Goal: Task Accomplishment & Management: Manage account settings

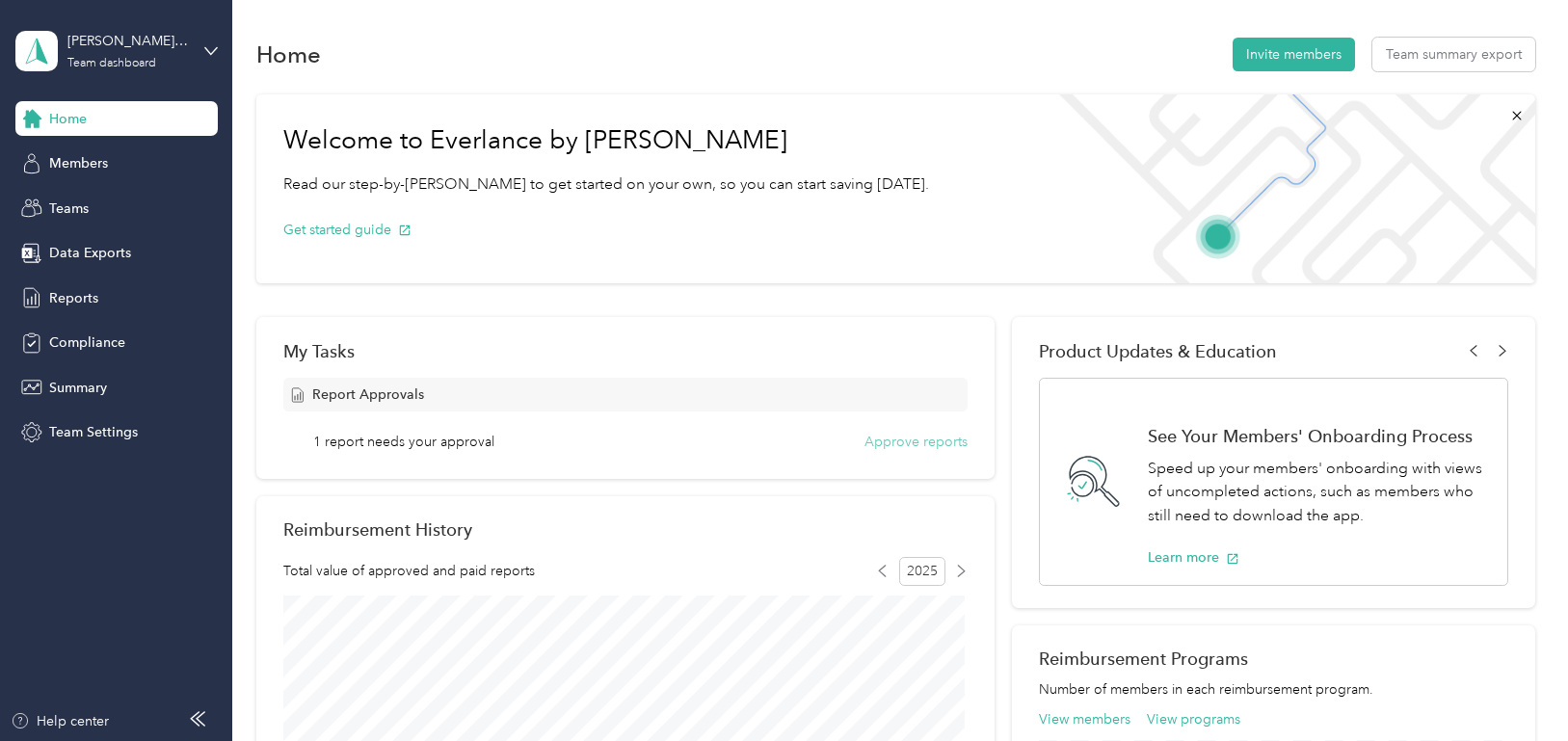
click at [887, 435] on button "Approve reports" at bounding box center [916, 442] width 103 height 20
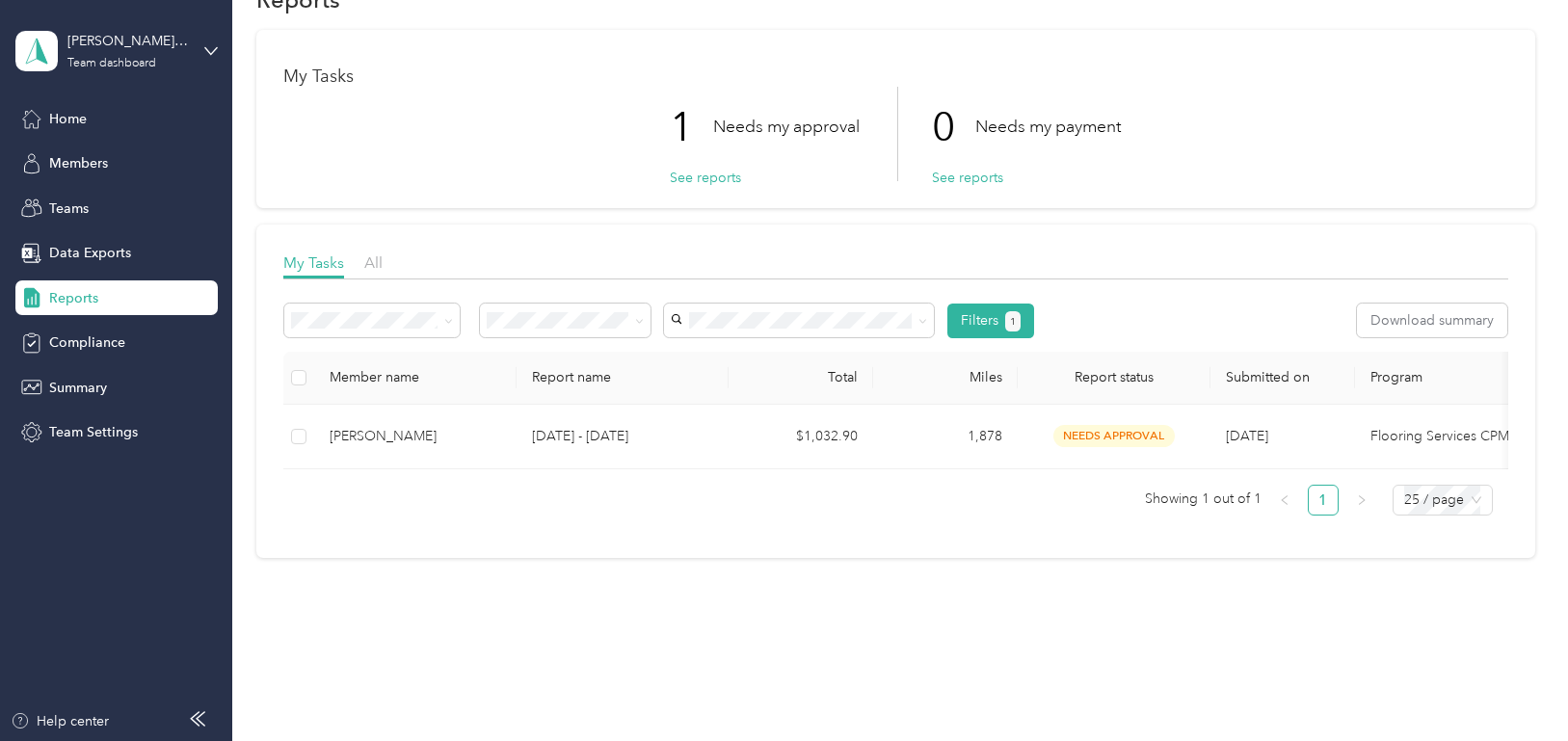
scroll to position [85, 0]
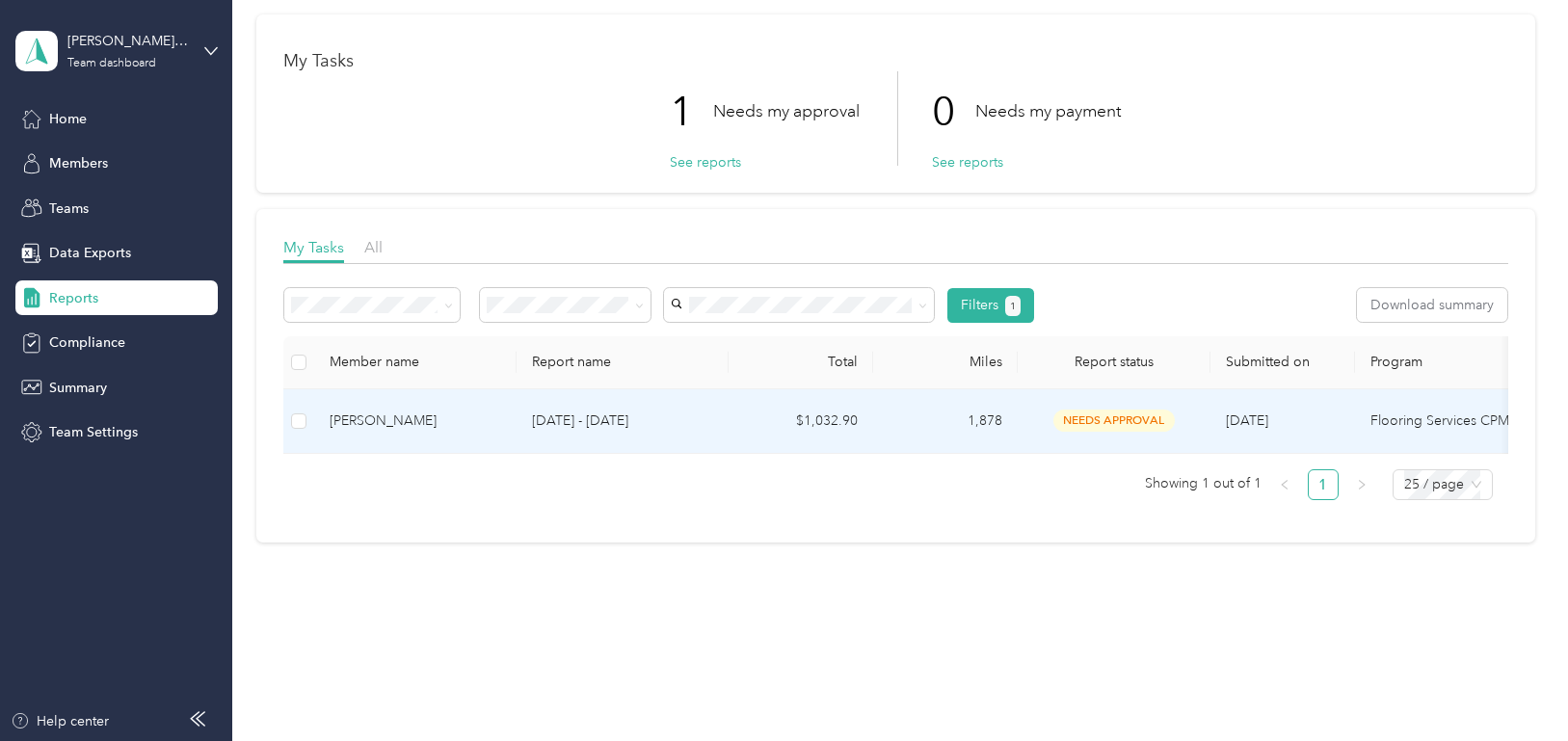
click at [385, 410] on div "[PERSON_NAME]" at bounding box center [415, 421] width 172 height 21
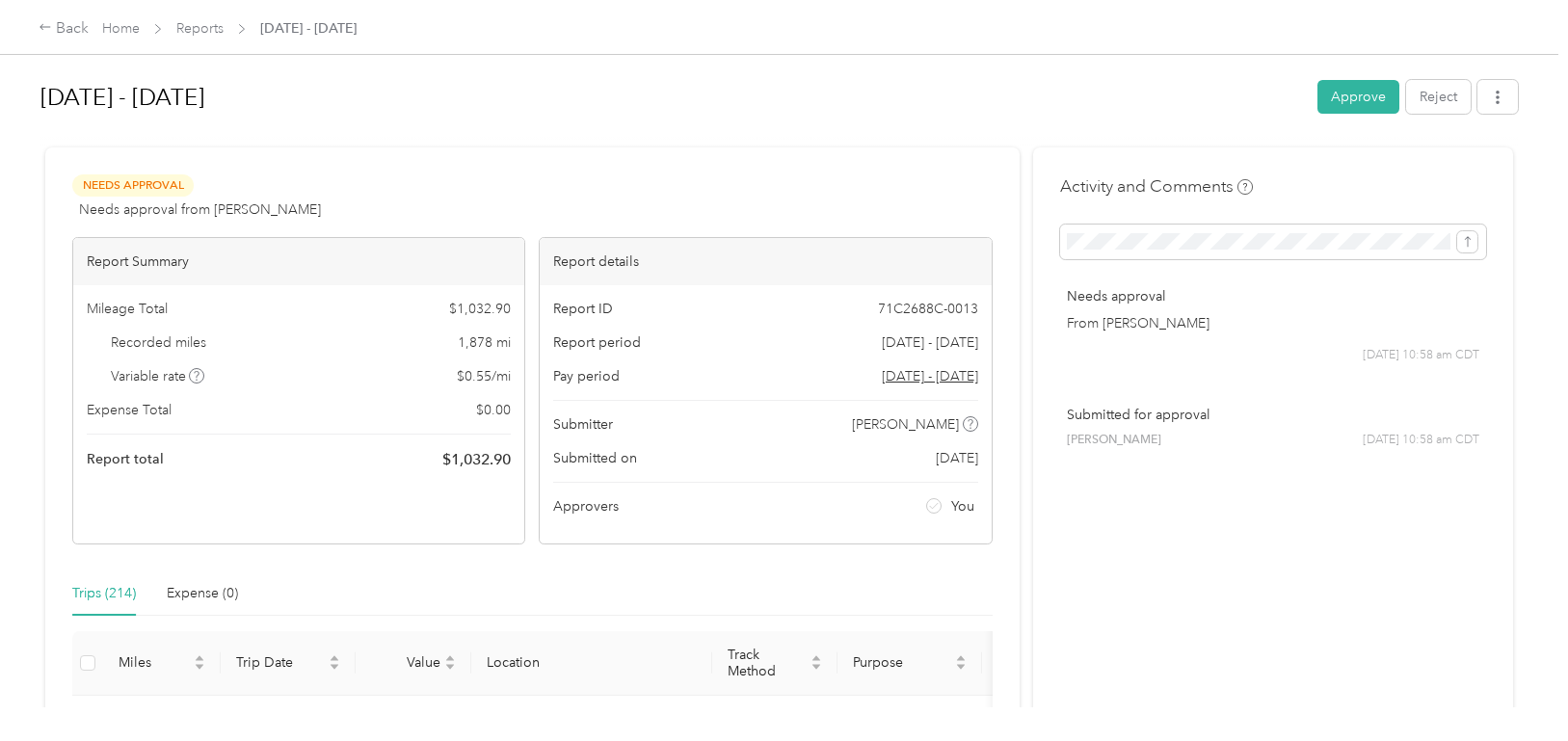
click at [650, 179] on div "Needs Approval Needs approval from [PERSON_NAME] View activity & comments" at bounding box center [532, 197] width 921 height 46
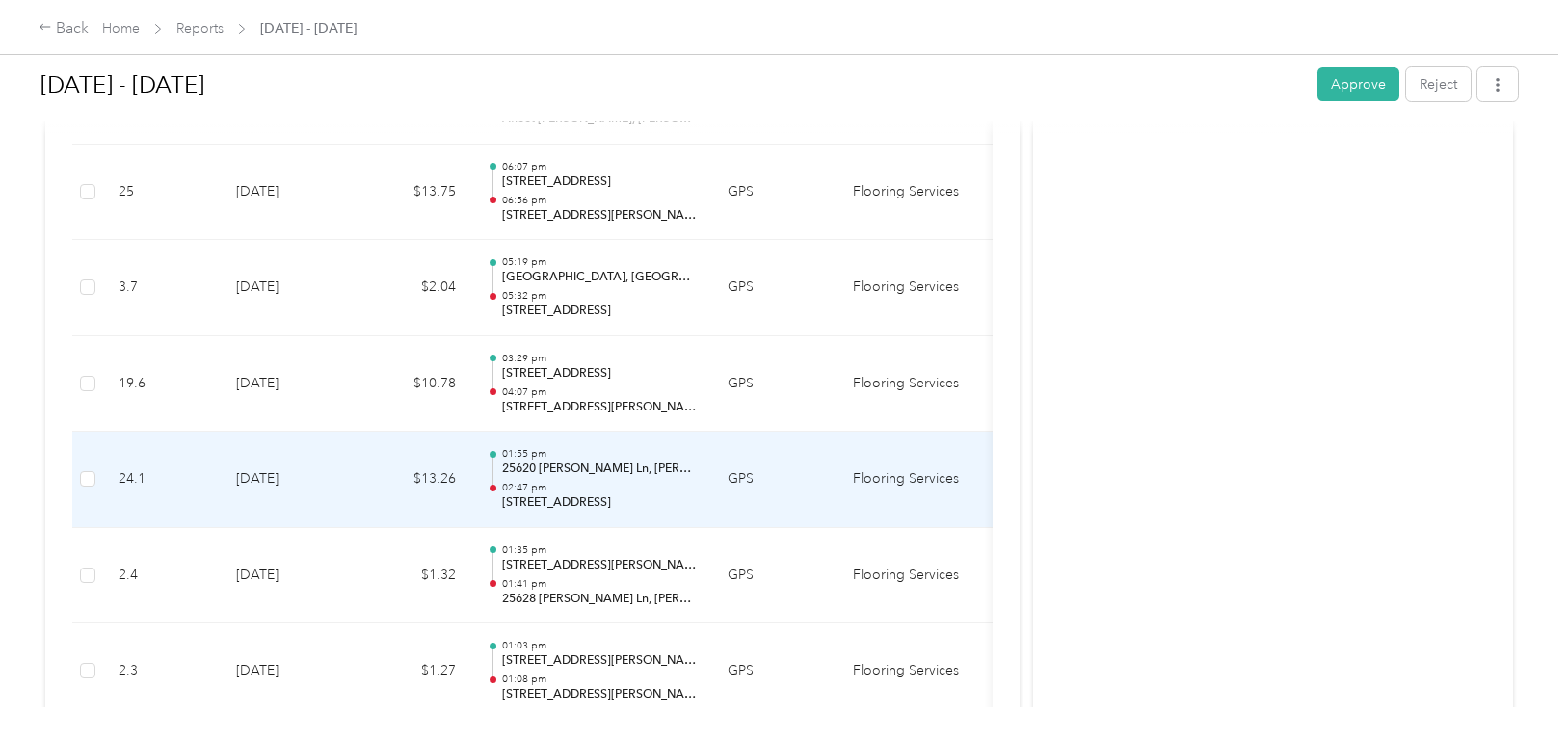
scroll to position [1348, 0]
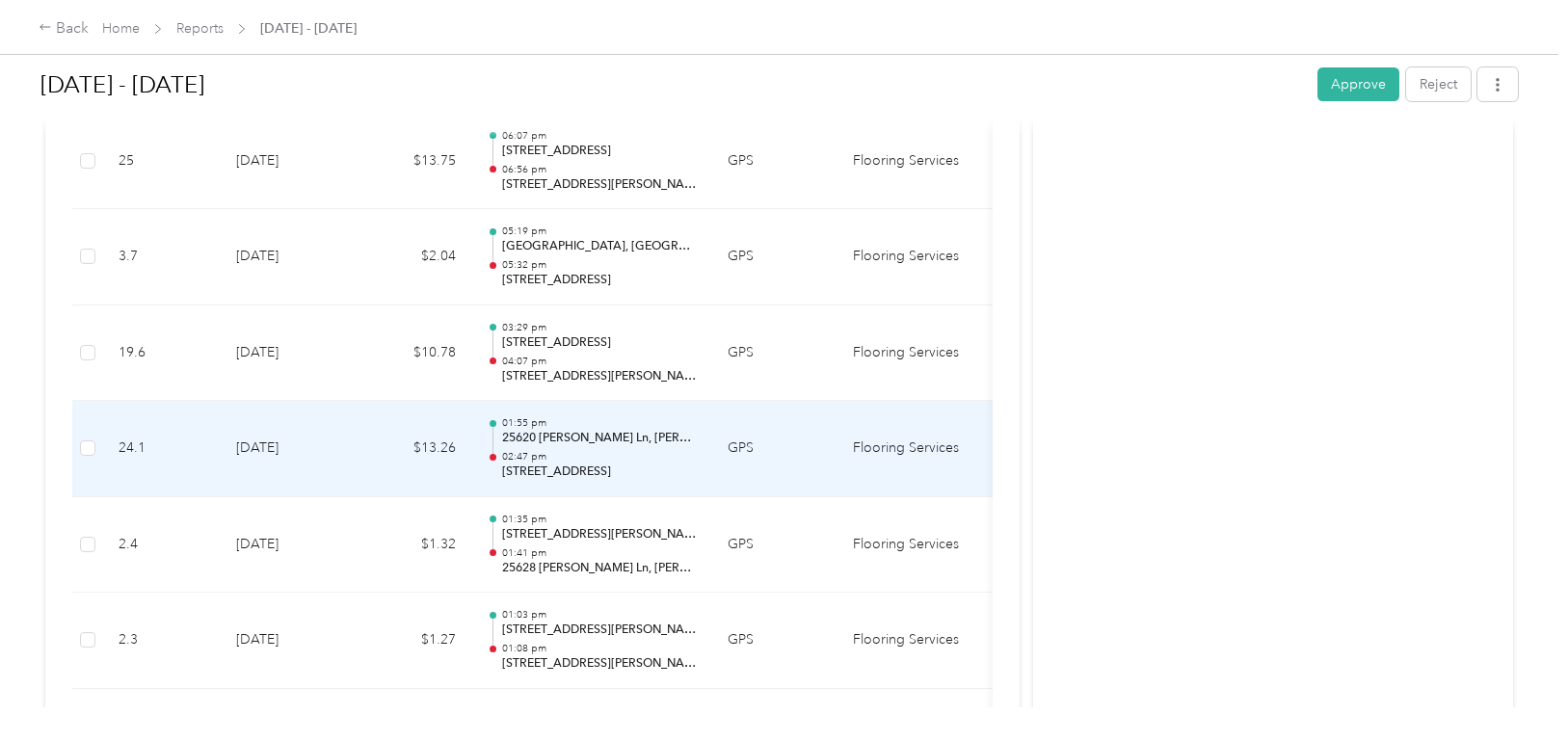
click at [348, 455] on td "[DATE]" at bounding box center [288, 448] width 135 height 97
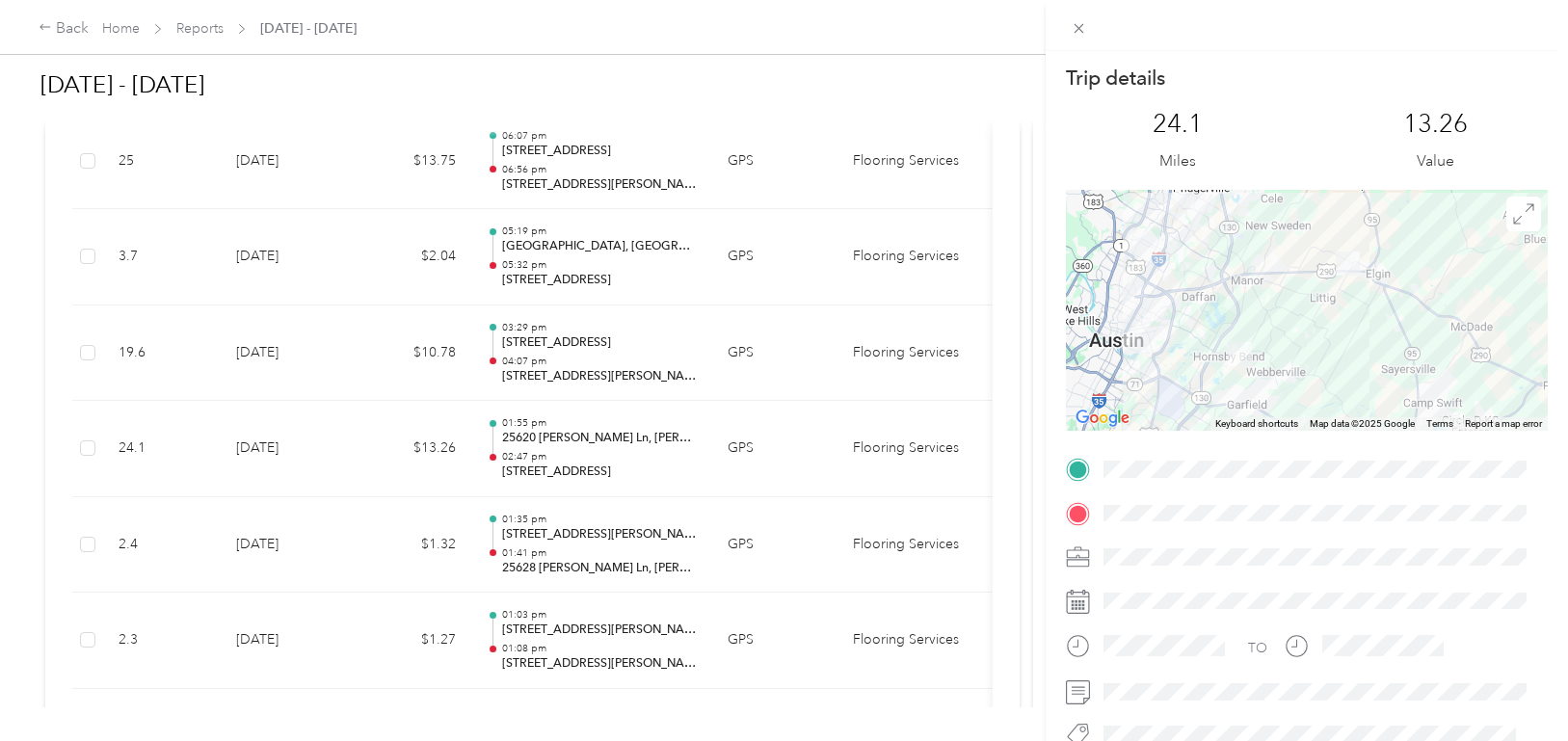
click at [348, 454] on div "Trip details This trip cannot be edited because it is either under review, appr…" at bounding box center [784, 370] width 1568 height 741
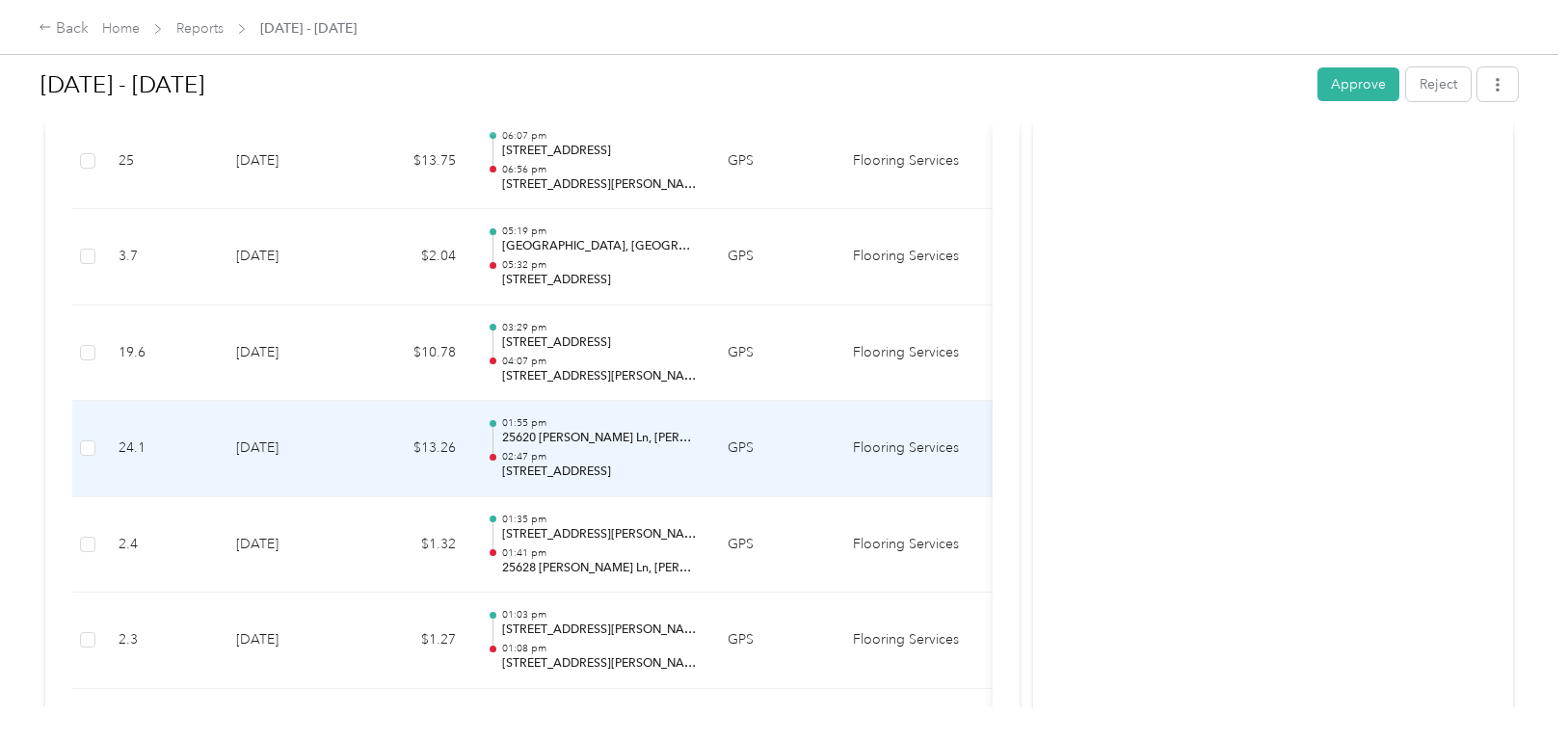
click at [348, 454] on td "[DATE]" at bounding box center [288, 448] width 135 height 97
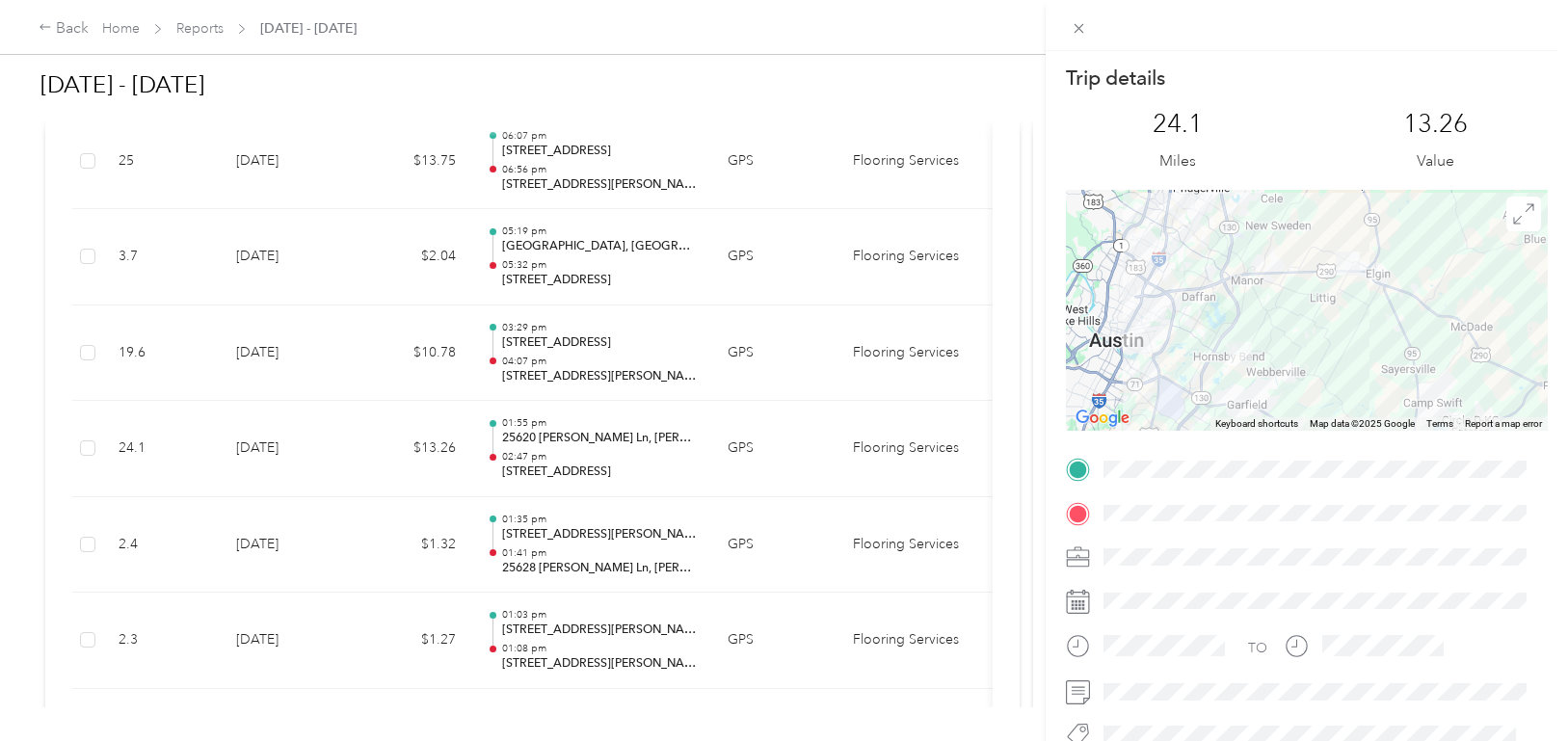
click at [348, 438] on div "Trip details This trip cannot be edited because it is either under review, appr…" at bounding box center [784, 370] width 1568 height 741
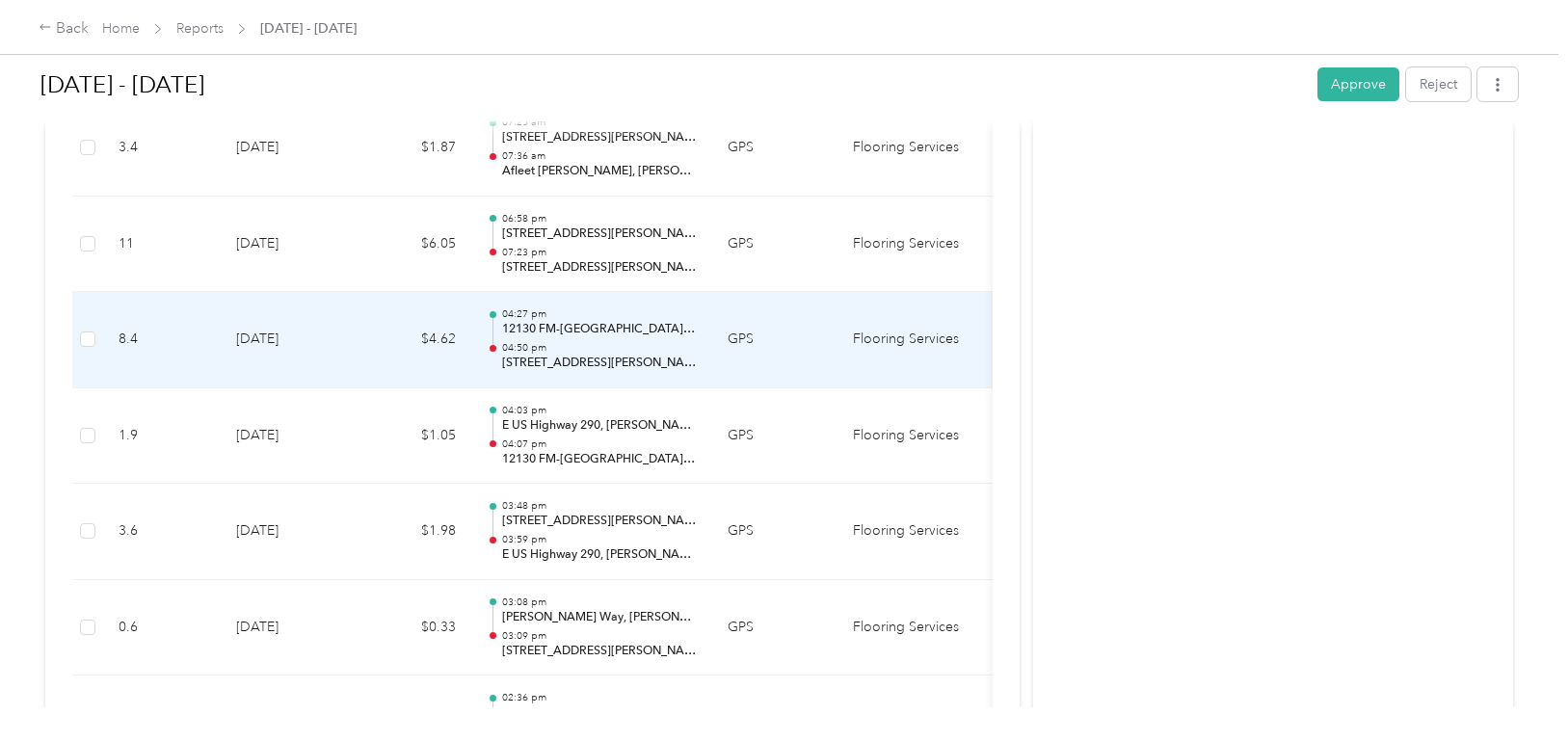
scroll to position [9344, 0]
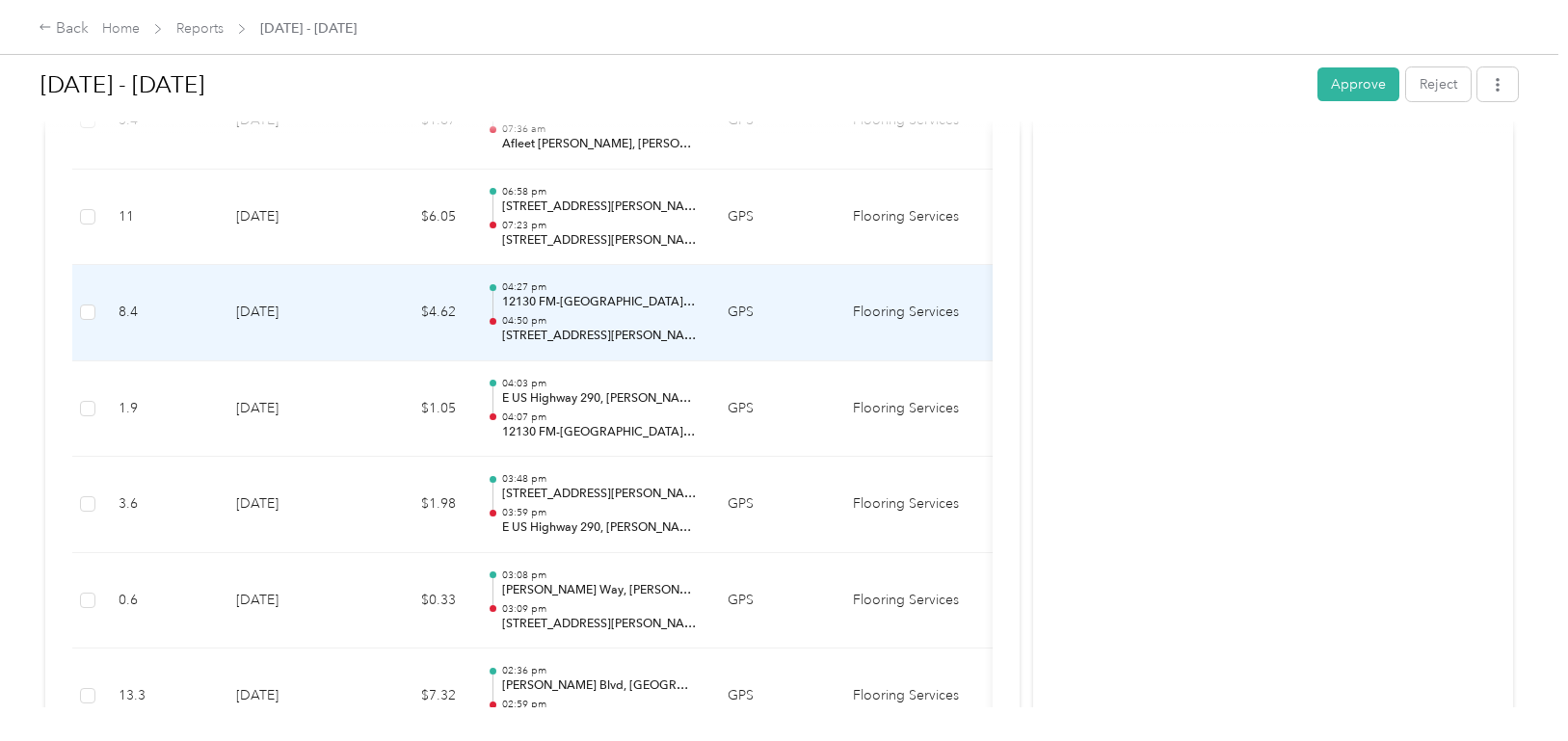
click at [283, 317] on td "[DATE]" at bounding box center [288, 313] width 135 height 97
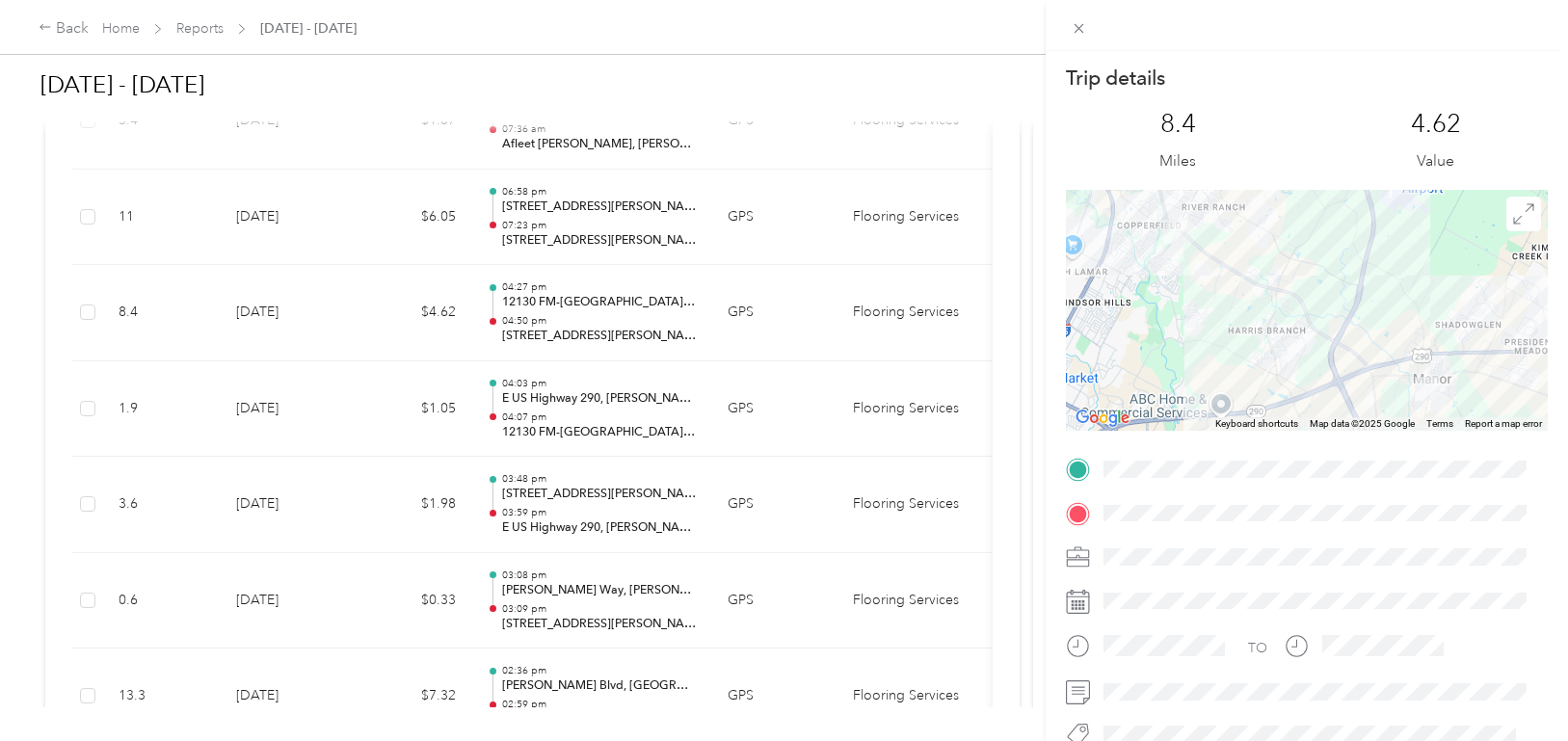
click at [300, 230] on div "Trip details This trip cannot be edited because it is either under review, appr…" at bounding box center [784, 370] width 1568 height 741
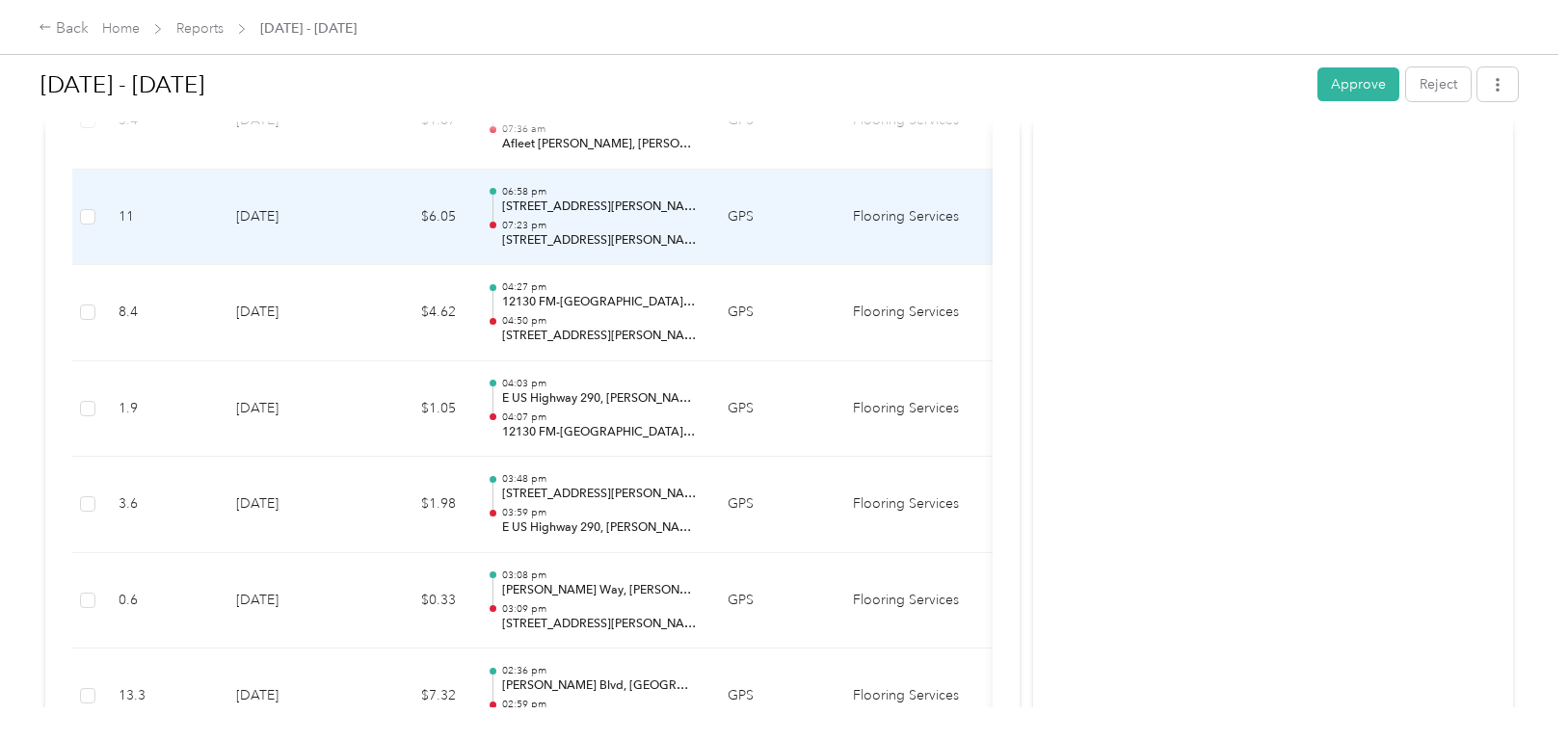
click at [300, 230] on td "[DATE]" at bounding box center [288, 217] width 135 height 97
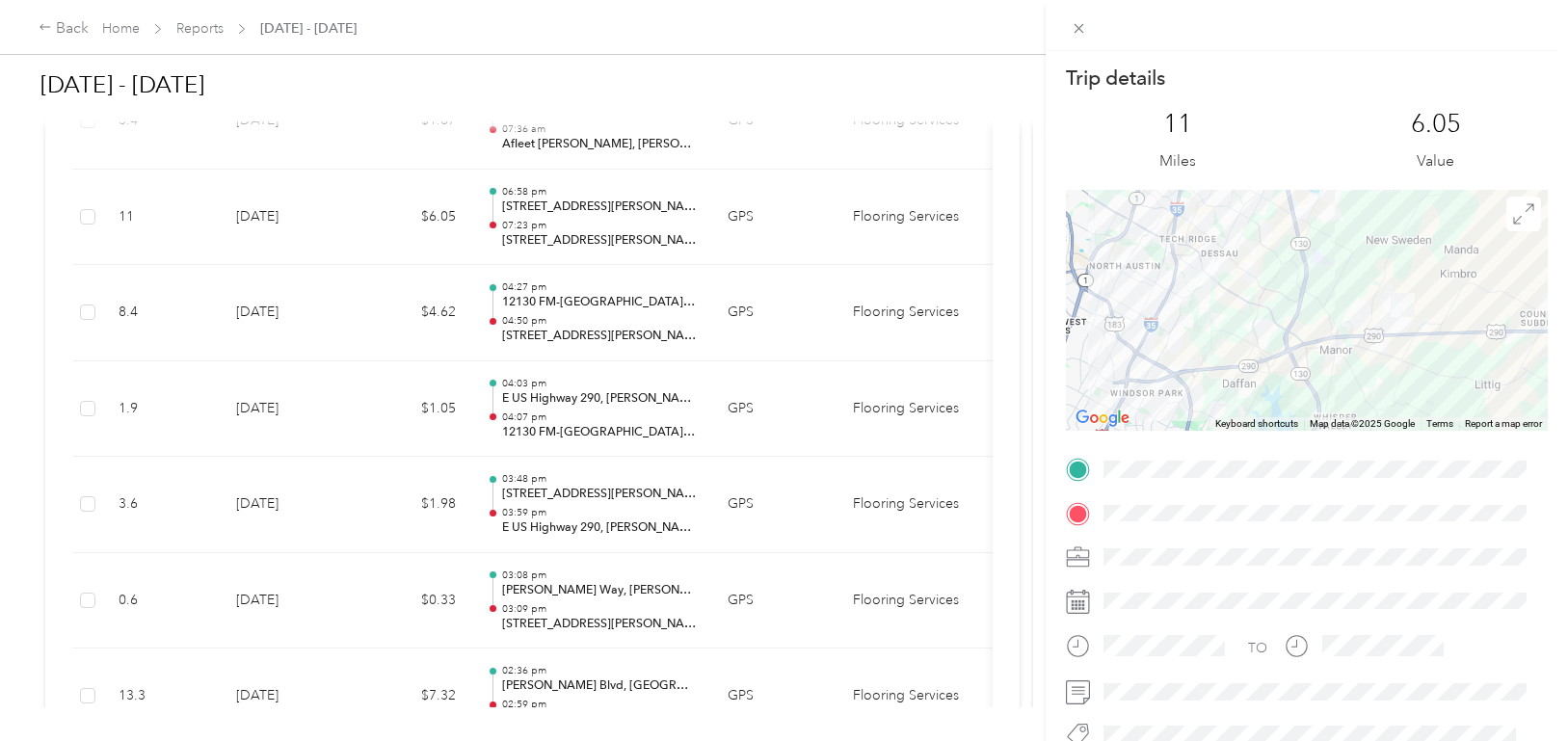
click at [349, 231] on div "Trip details This trip cannot be edited because it is either under review, appr…" at bounding box center [784, 370] width 1568 height 741
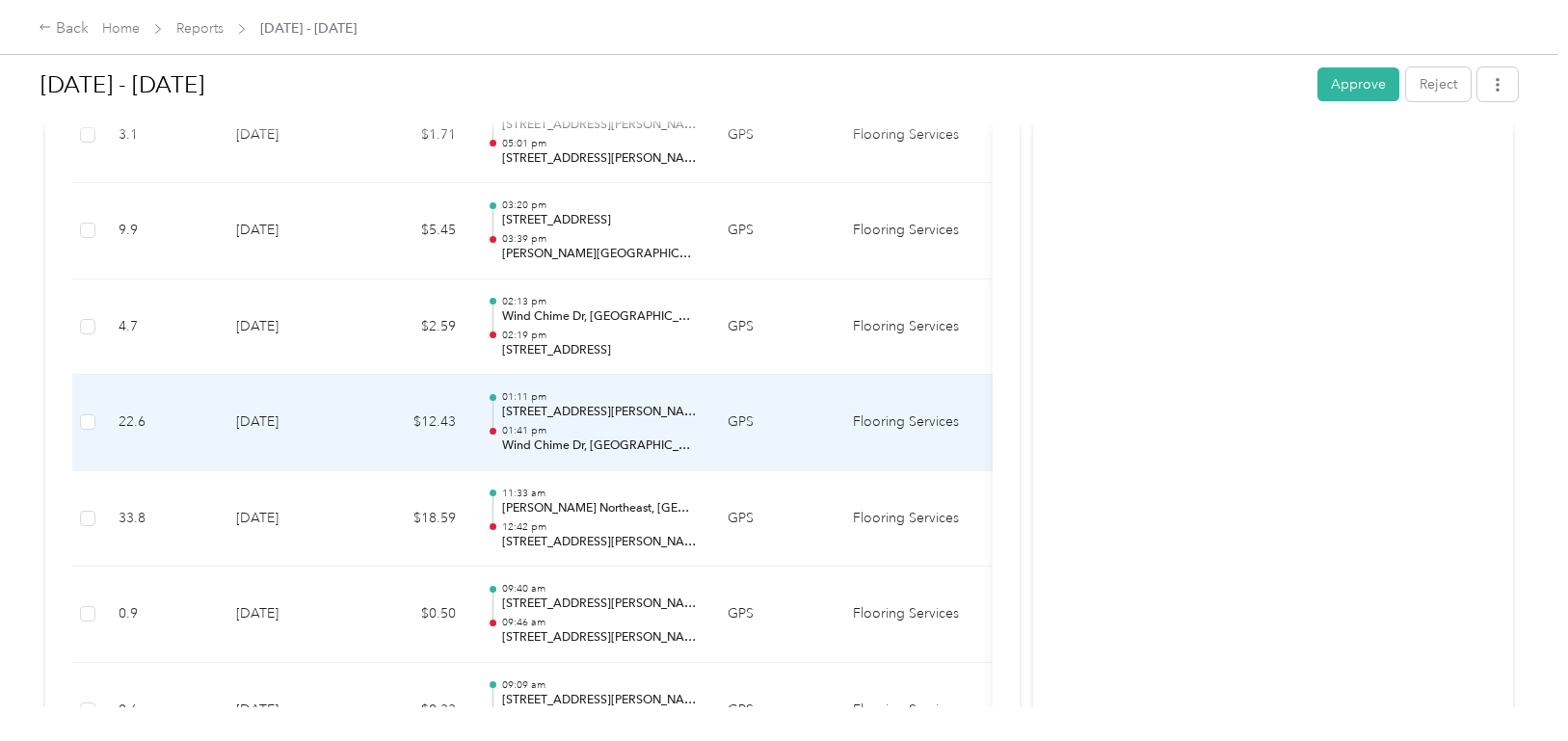
scroll to position [12331, 0]
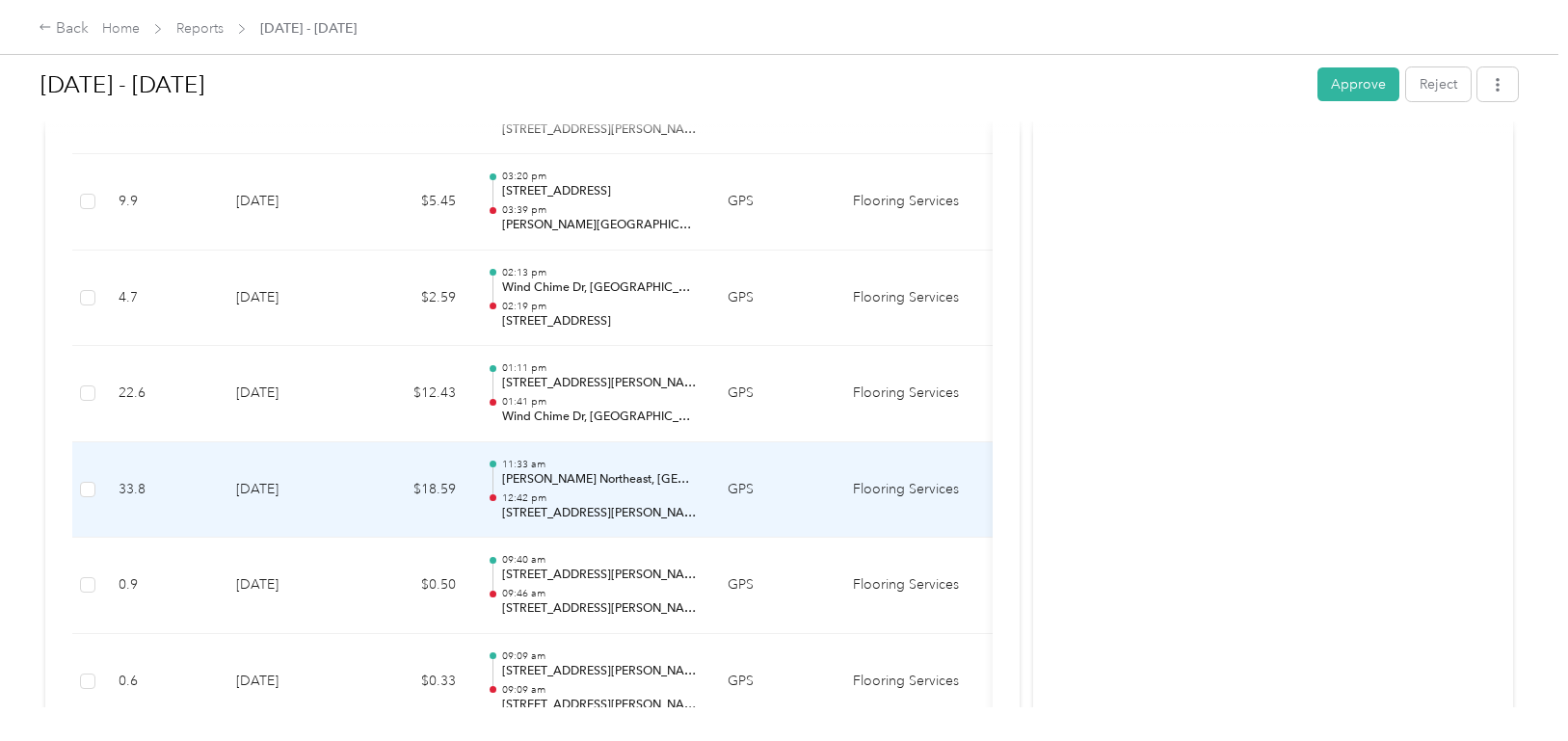
click at [288, 491] on td "[DATE]" at bounding box center [288, 490] width 135 height 97
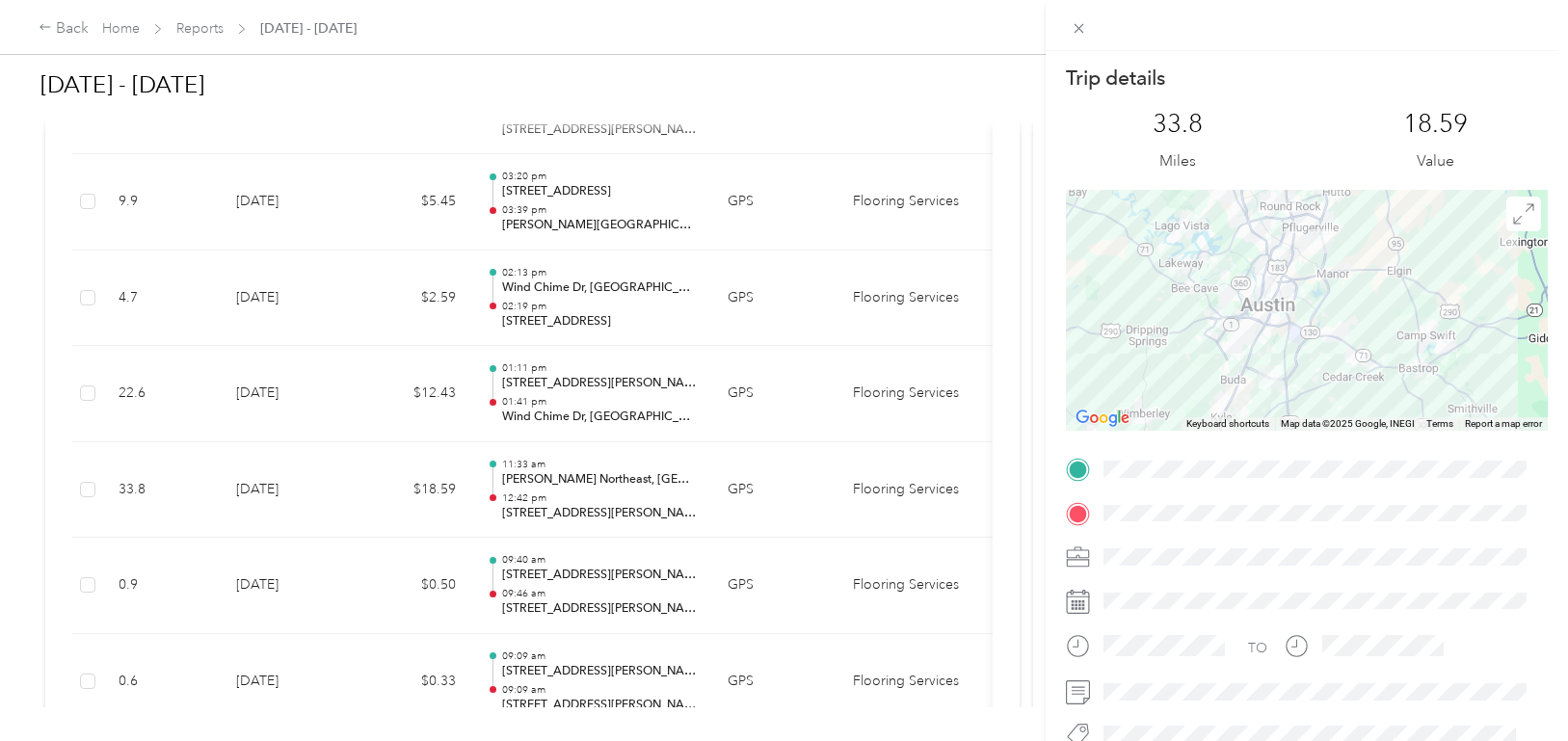
click at [290, 477] on div "Trip details This trip cannot be edited because it is either under review, appr…" at bounding box center [784, 370] width 1568 height 741
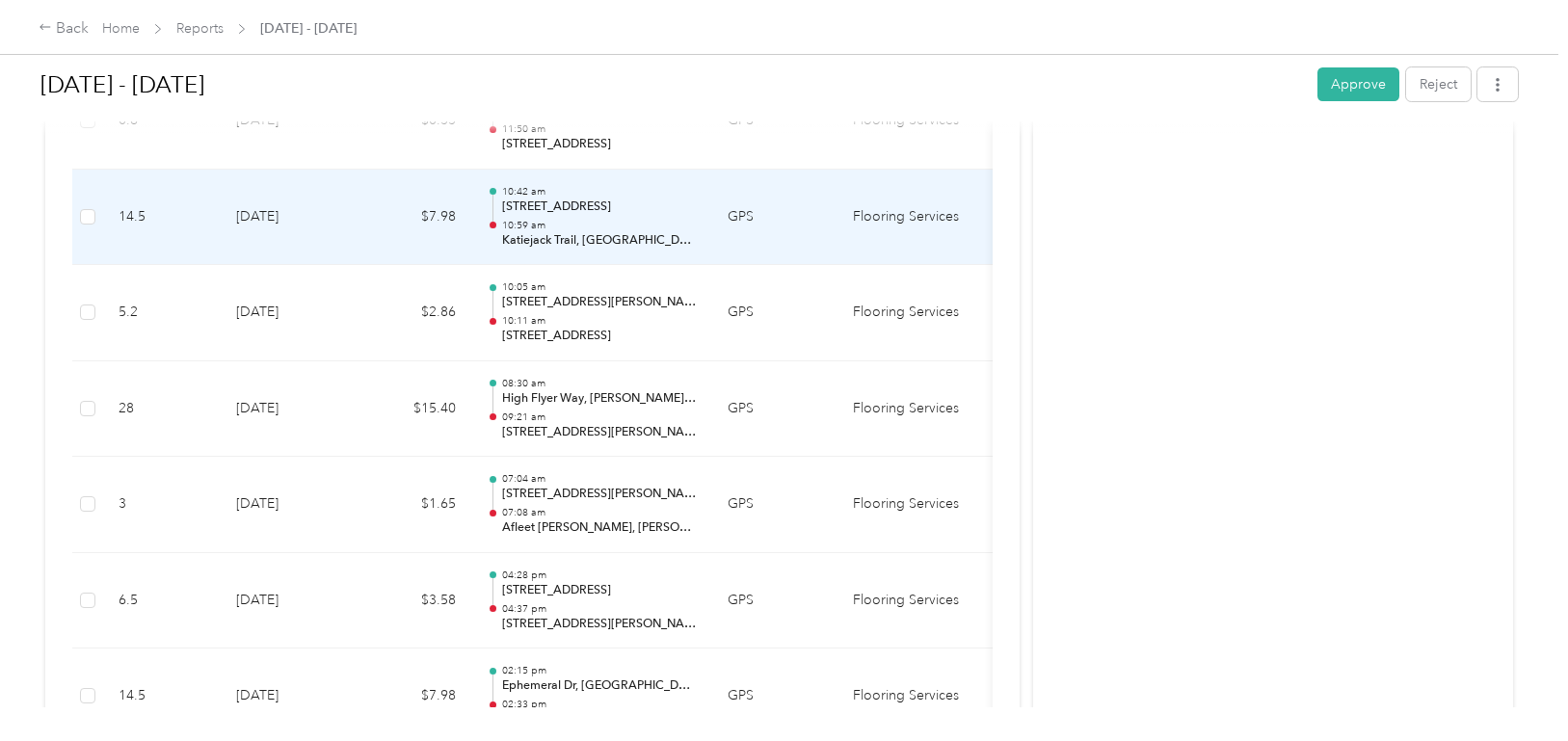
scroll to position [14740, 0]
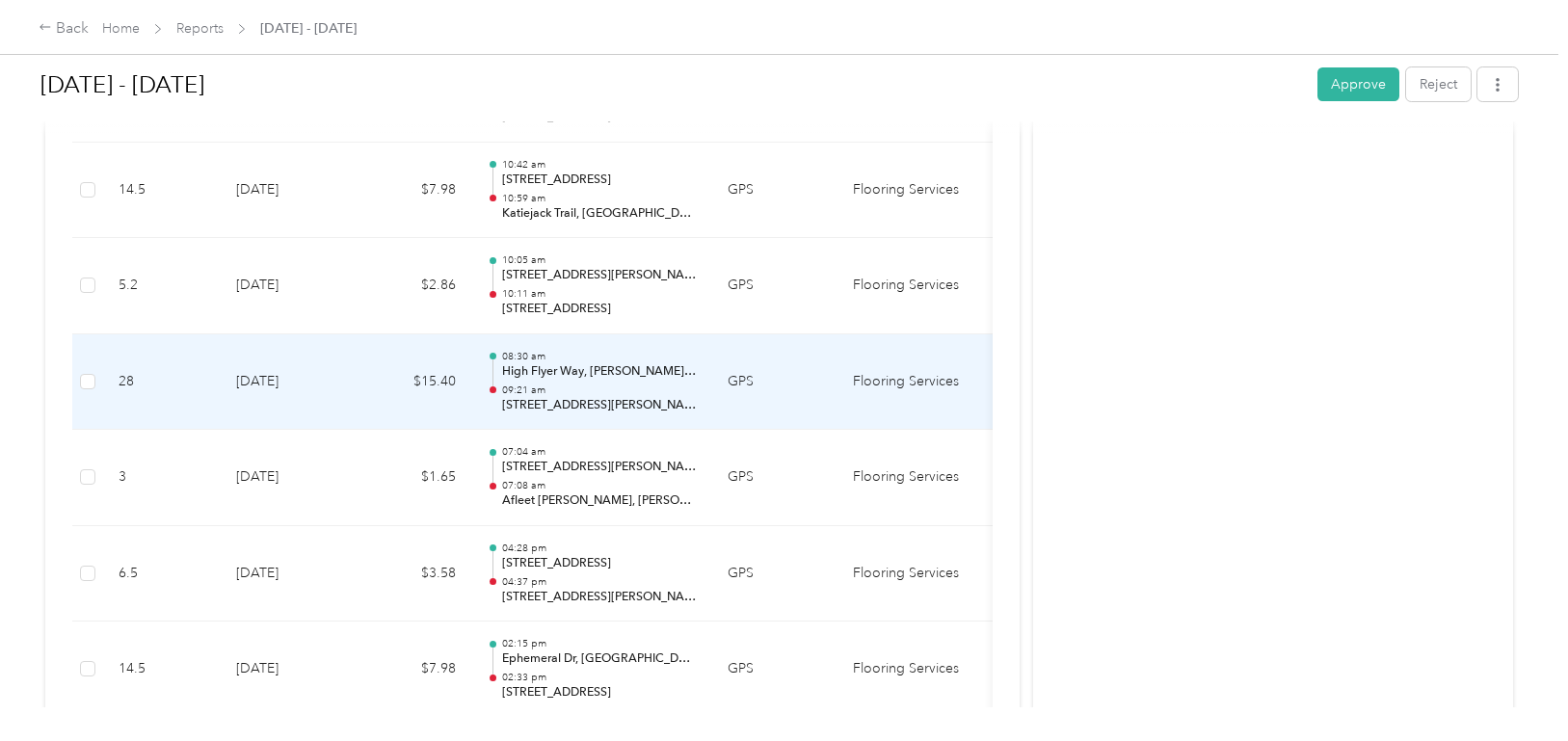
click at [339, 376] on td "[DATE]" at bounding box center [288, 382] width 135 height 97
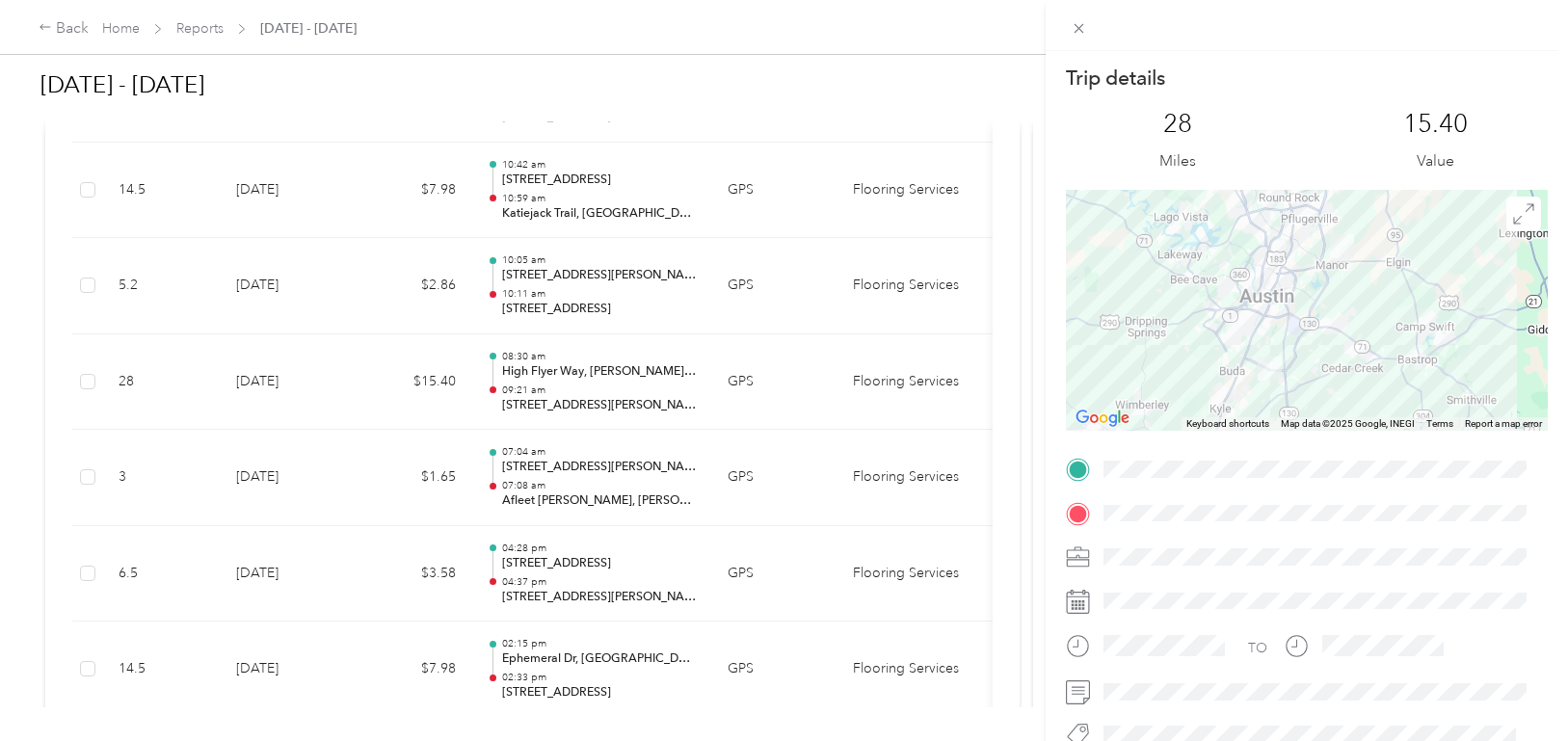
click at [339, 376] on div "Trip details This trip cannot be edited because it is either under review, appr…" at bounding box center [784, 370] width 1568 height 741
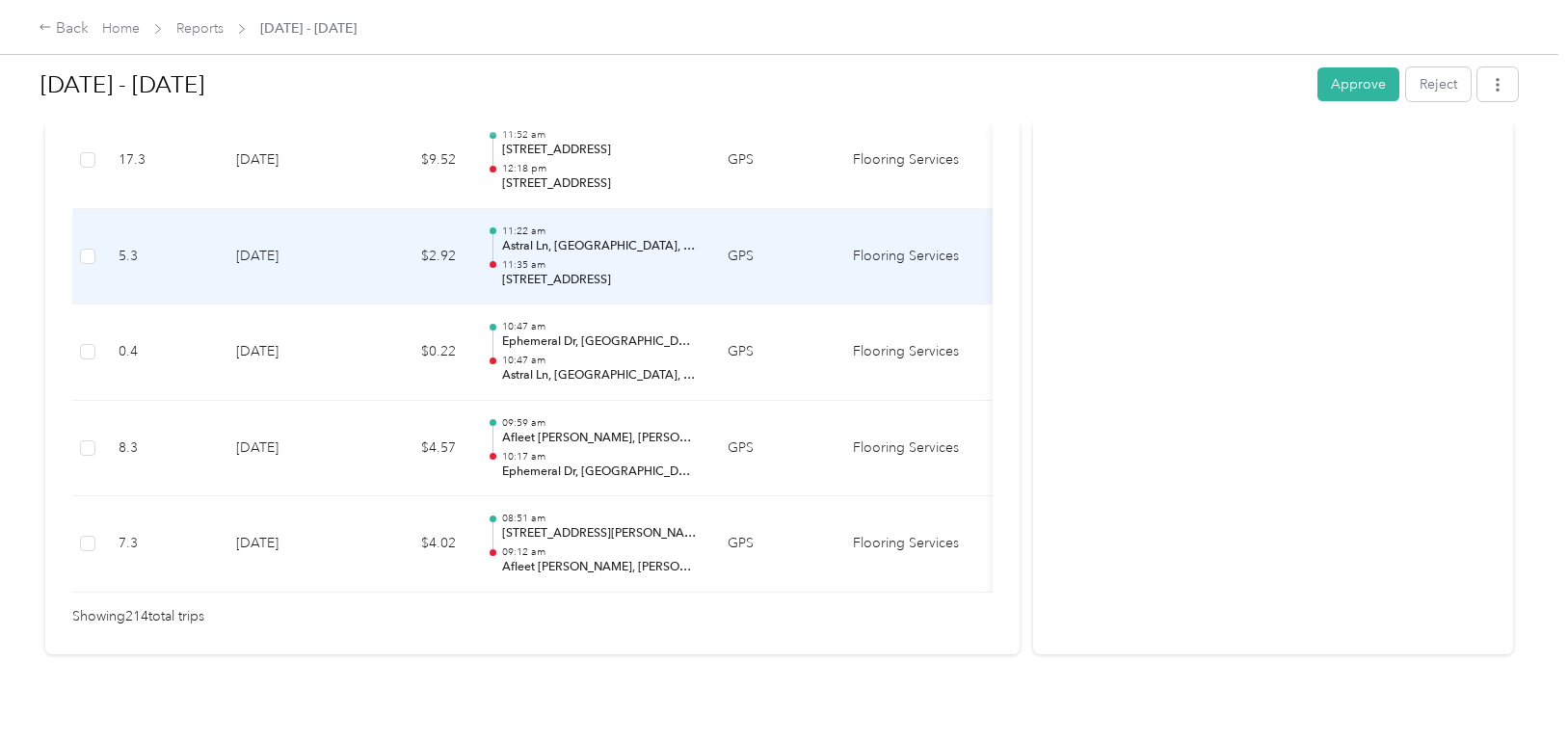
scroll to position [20659, 0]
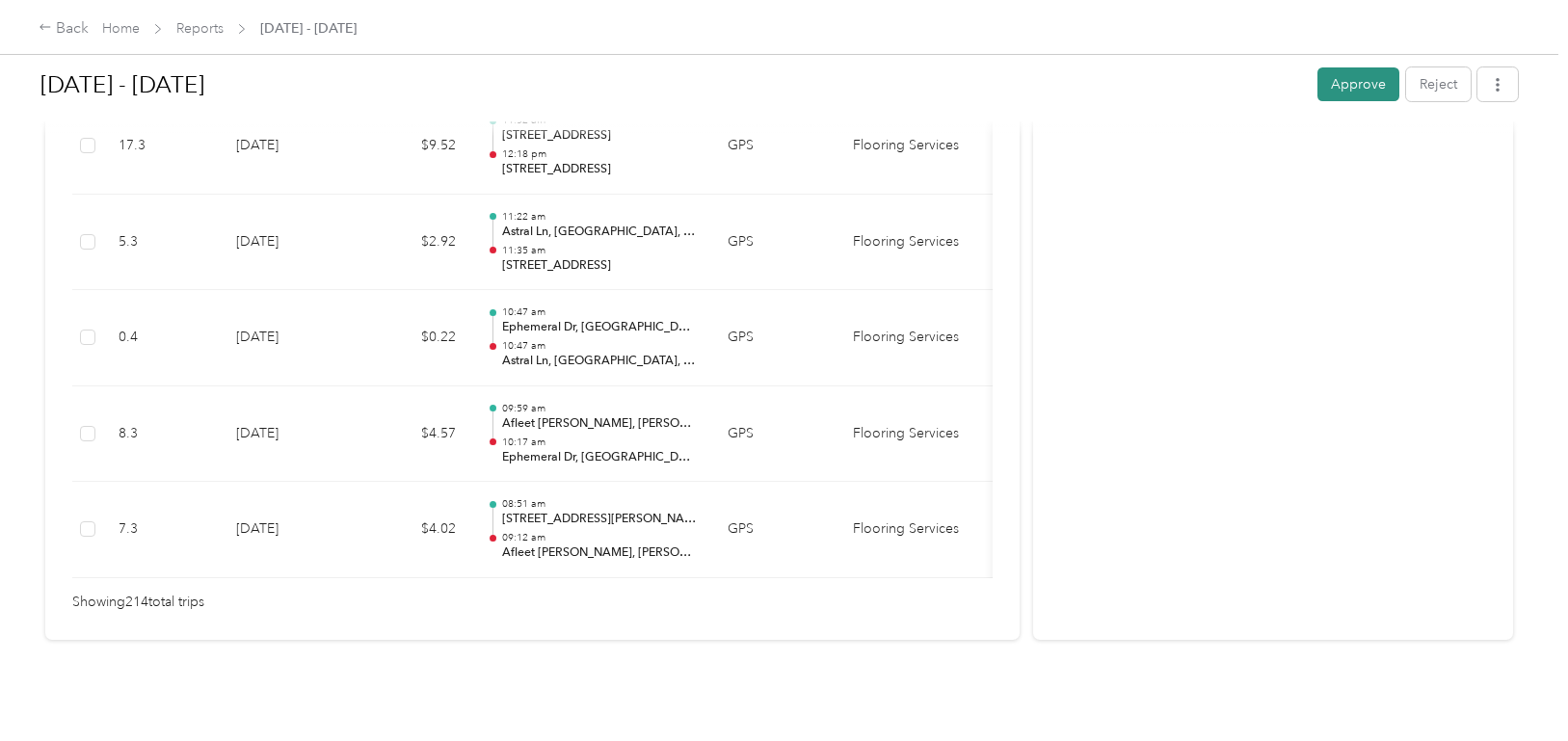
click at [1352, 77] on button "Approve" at bounding box center [1358, 84] width 82 height 34
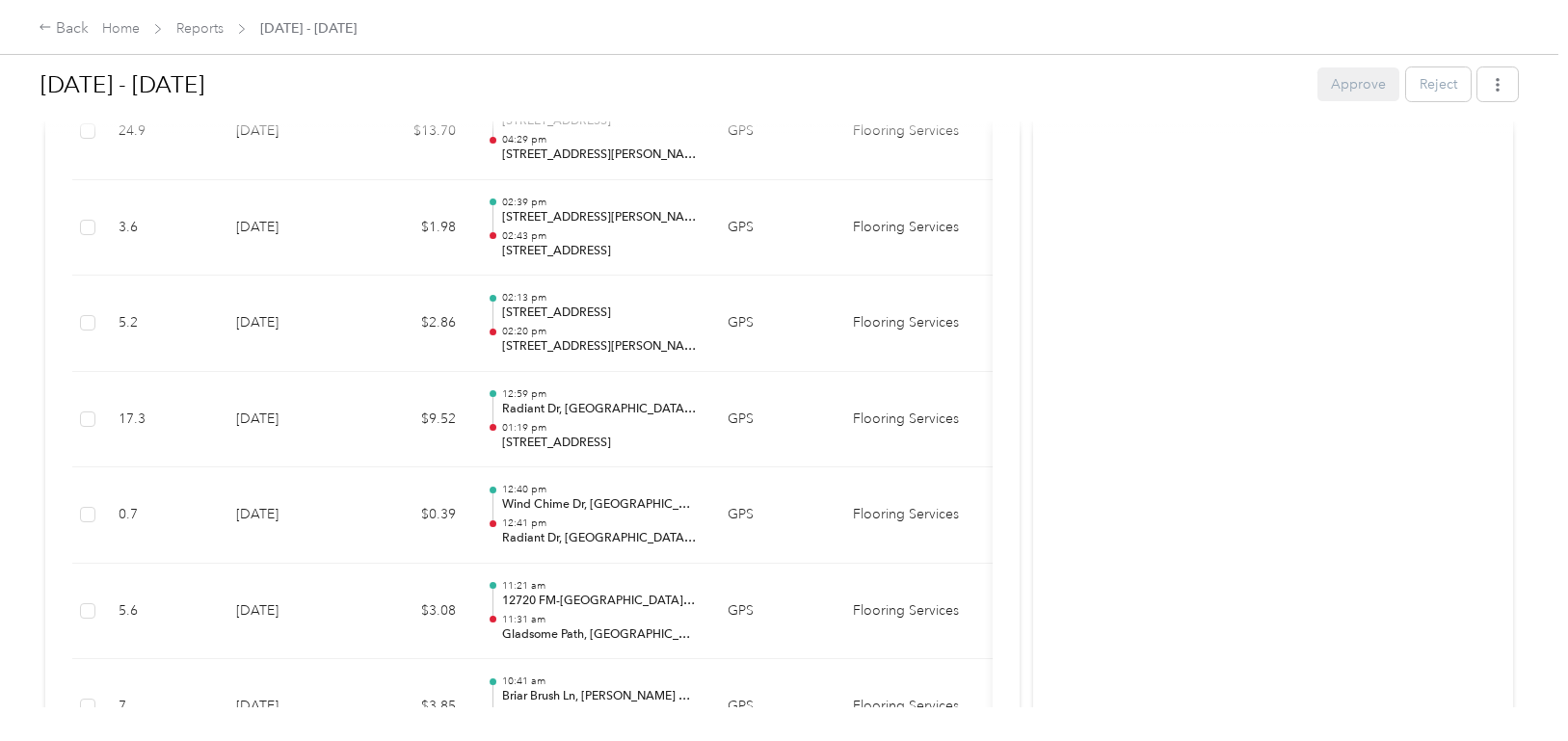
scroll to position [16903, 0]
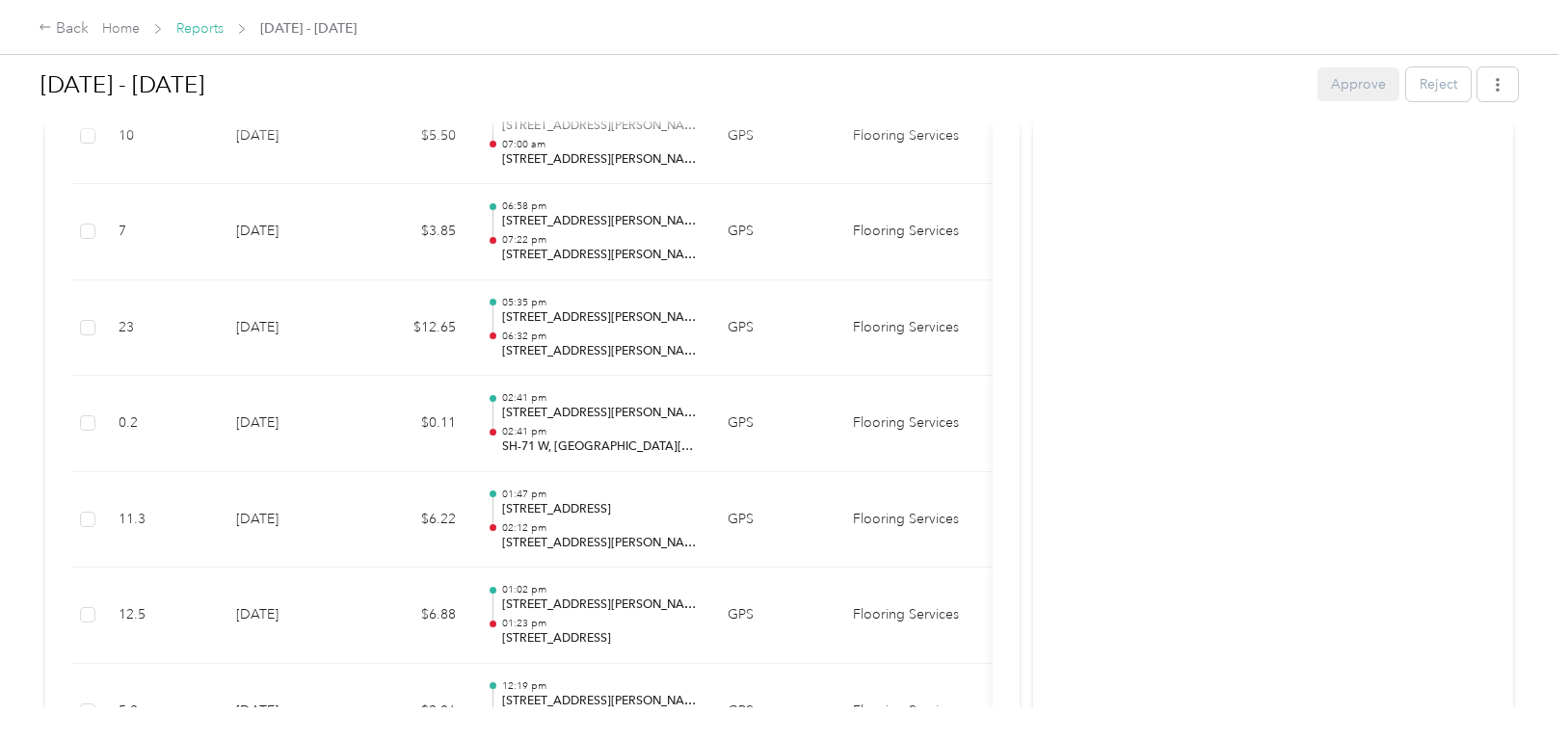
click at [199, 28] on link "Reports" at bounding box center [200, 28] width 47 height 17
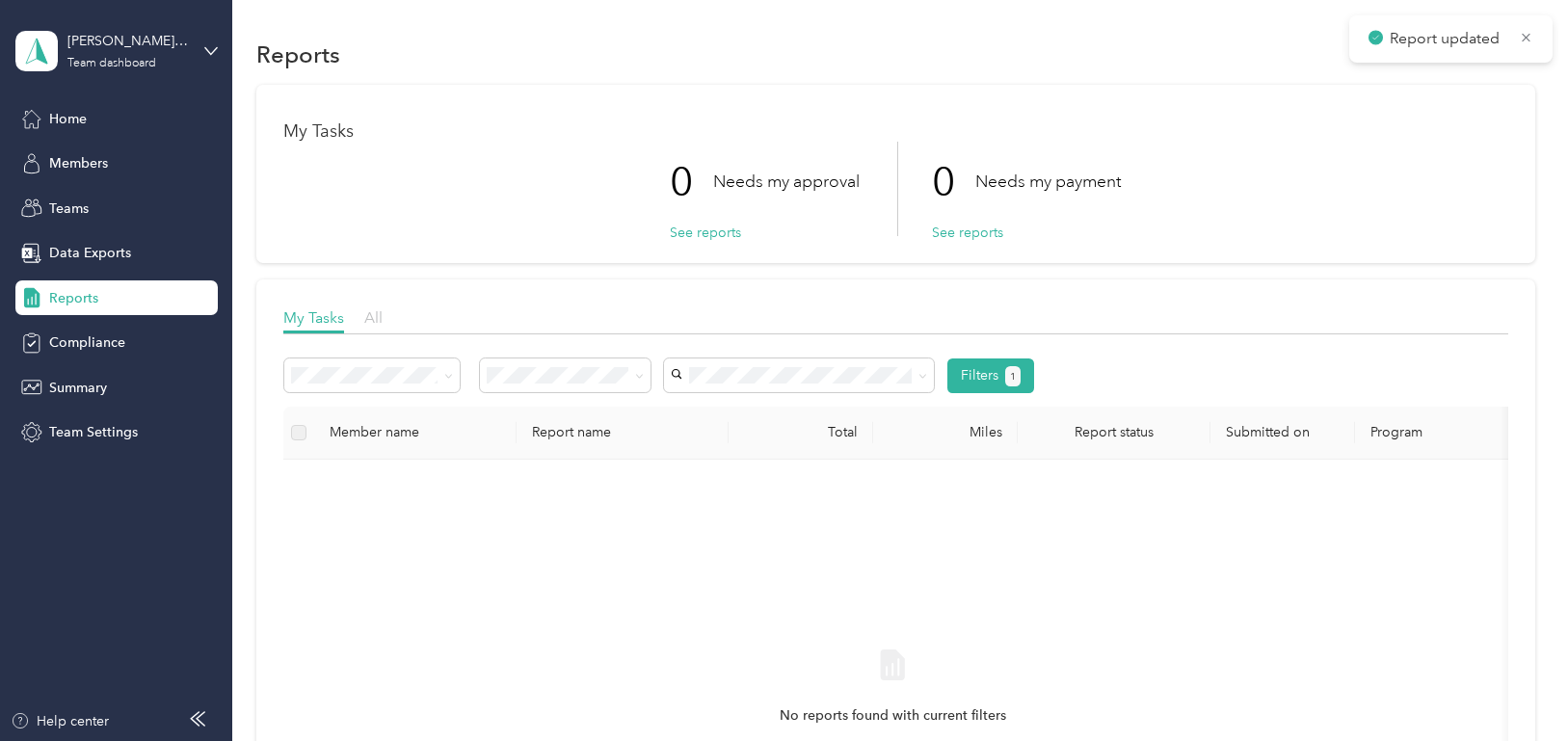
click at [379, 315] on span "All" at bounding box center [372, 317] width 19 height 19
